Goal: Navigation & Orientation: Find specific page/section

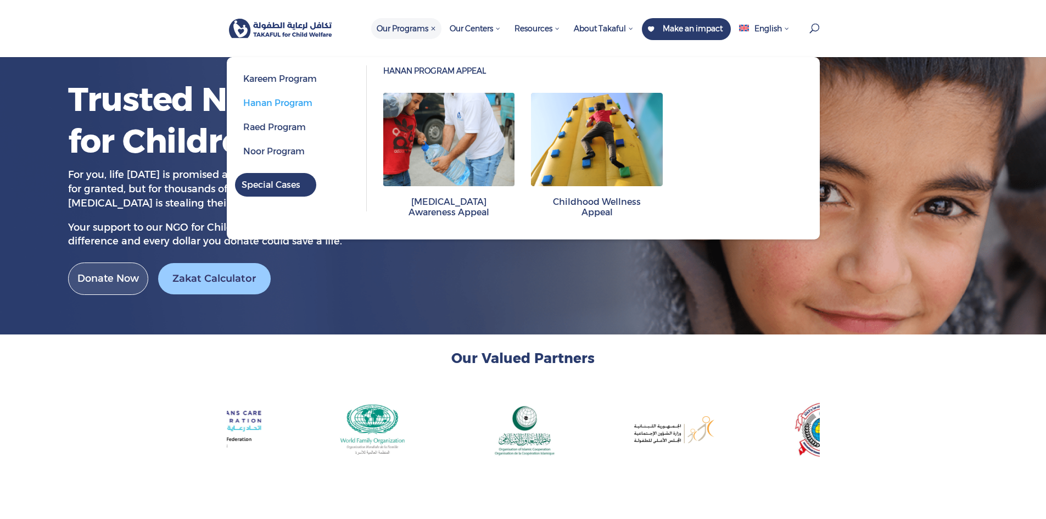
click at [264, 93] on span "Hanan Program" at bounding box center [300, 101] width 131 height 24
click at [264, 102] on span "Hanan Program" at bounding box center [277, 103] width 69 height 10
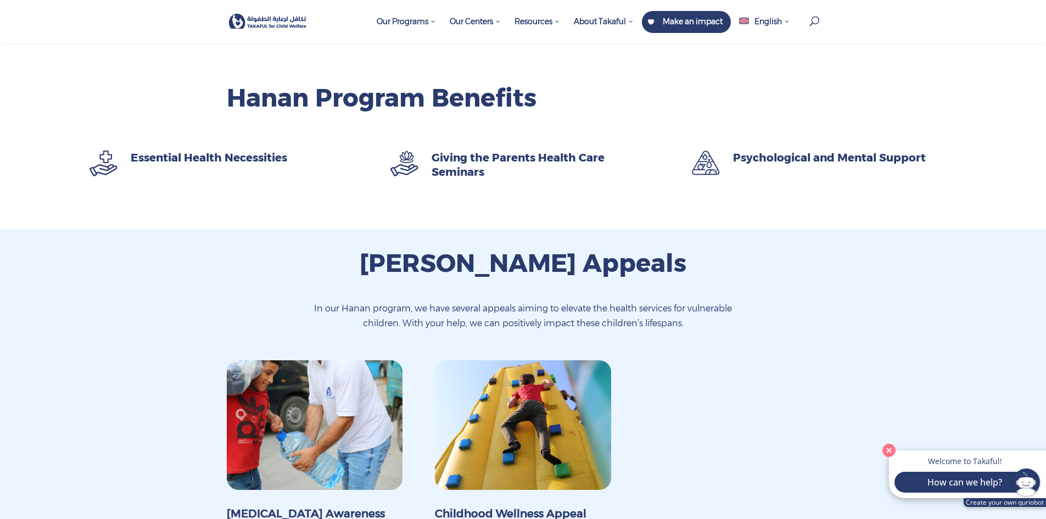
scroll to position [659, 0]
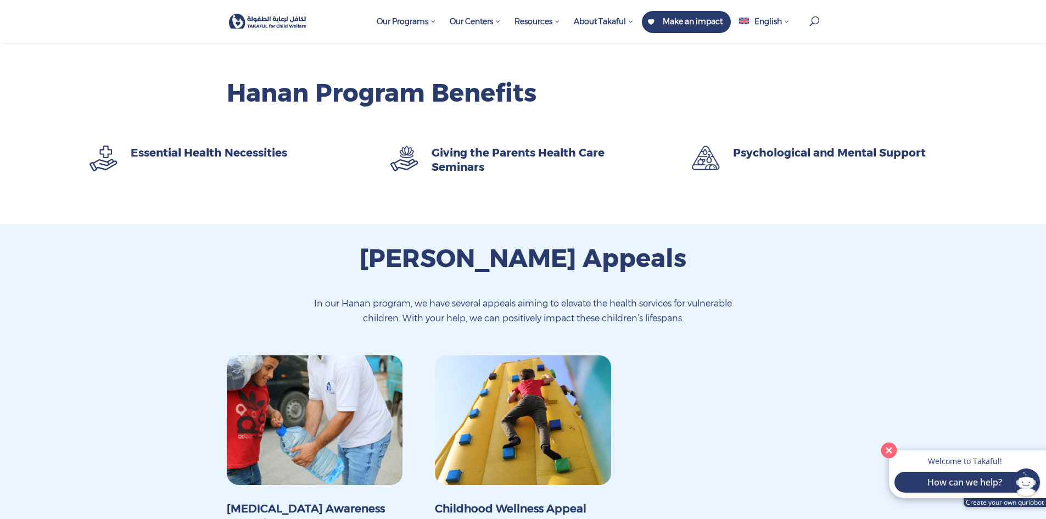
click at [889, 449] on button "Close" at bounding box center [889, 450] width 23 height 23
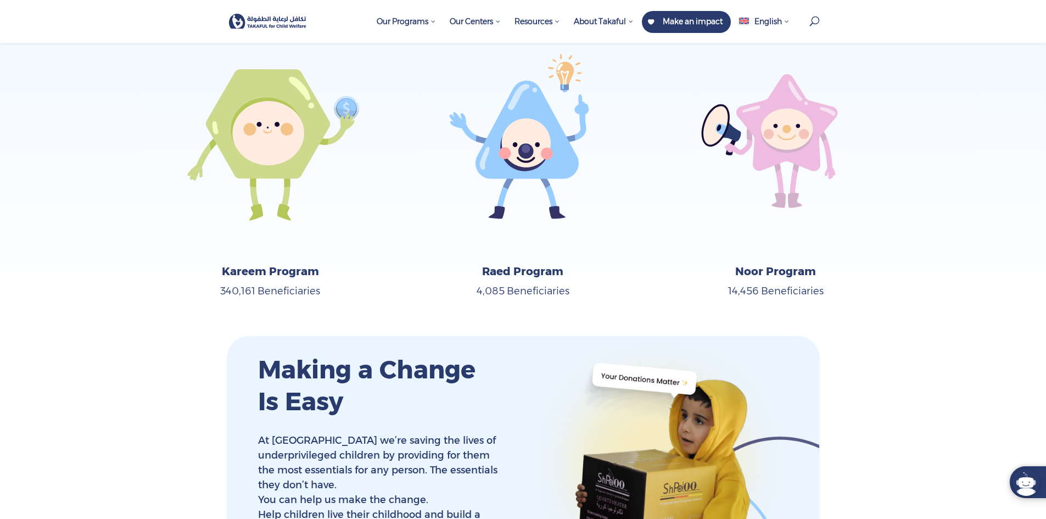
scroll to position [1921, 0]
